Goal: Navigation & Orientation: Find specific page/section

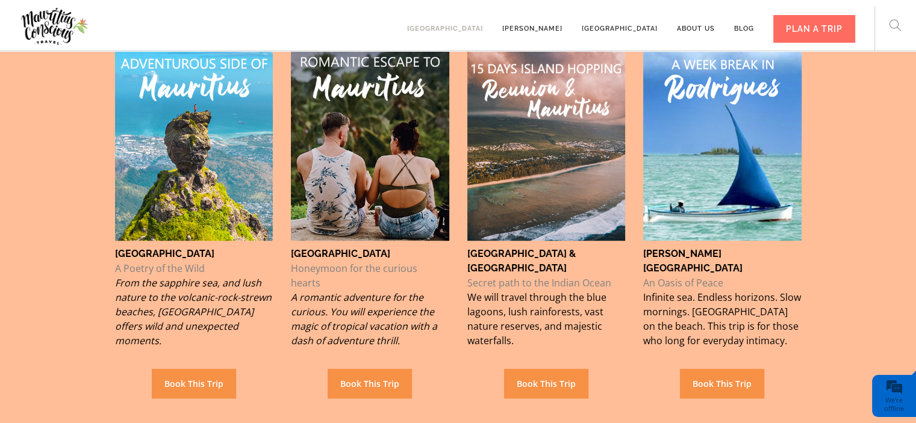
click at [483, 36] on link "[GEOGRAPHIC_DATA]" at bounding box center [445, 23] width 76 height 33
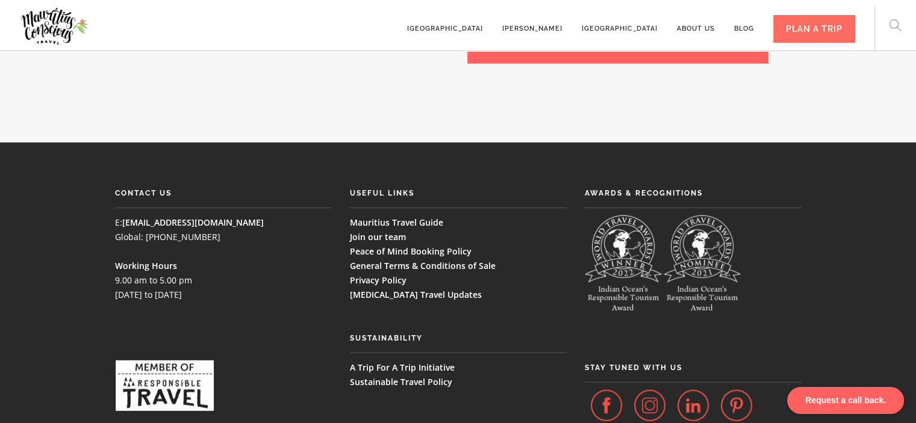
scroll to position [3060, 0]
